Goal: Task Accomplishment & Management: Manage account settings

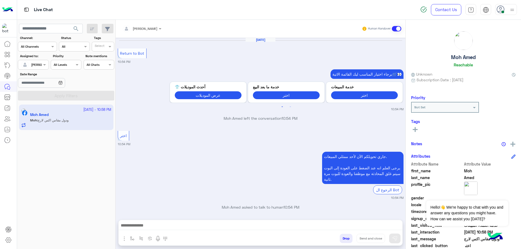
scroll to position [497, 0]
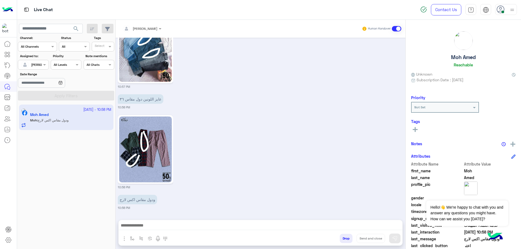
click at [352, 236] on div "Drop Send and close" at bounding box center [286, 240] width 231 height 12
click at [351, 237] on button "Drop" at bounding box center [346, 238] width 13 height 9
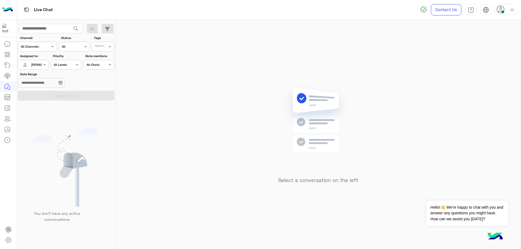
click at [510, 9] on img at bounding box center [512, 10] width 7 height 7
click at [492, 77] on label "Offline" at bounding box center [482, 77] width 59 height 10
click at [465, 121] on link "Sign Out" at bounding box center [468, 119] width 15 height 5
